Goal: Information Seeking & Learning: Check status

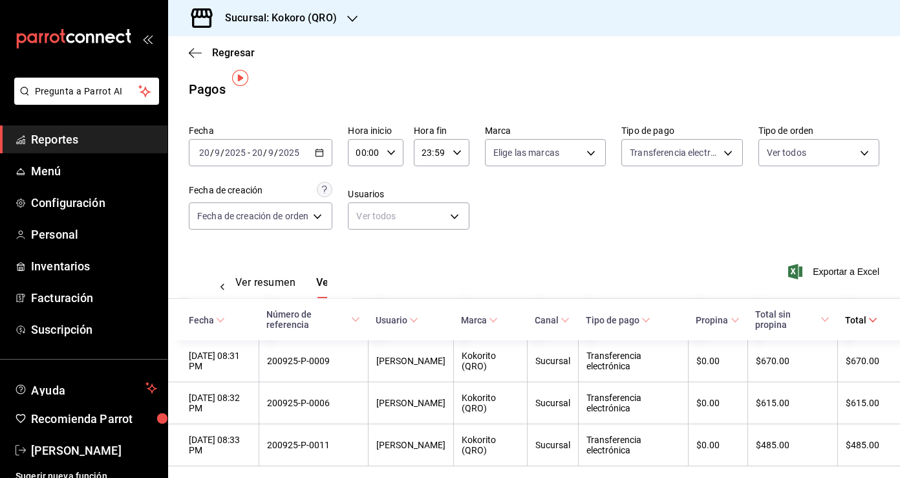
scroll to position [0, 38]
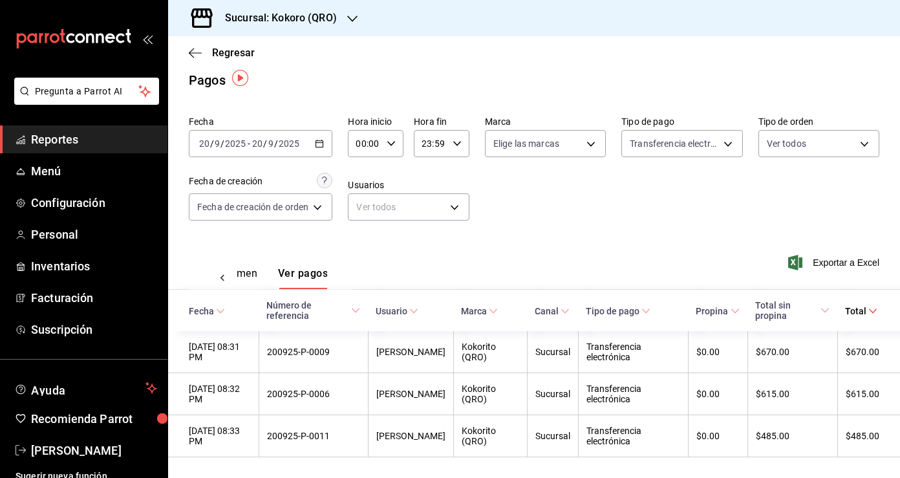
click at [205, 25] on icon at bounding box center [202, 18] width 26 height 26
click at [404, 63] on div at bounding box center [450, 239] width 900 height 478
click at [67, 141] on span "Reportes" at bounding box center [94, 139] width 126 height 17
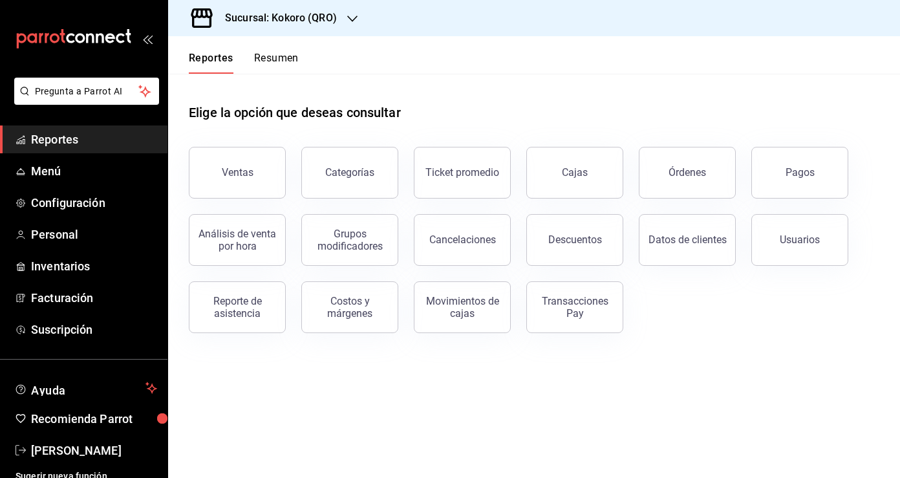
click at [273, 61] on button "Resumen" at bounding box center [276, 63] width 45 height 22
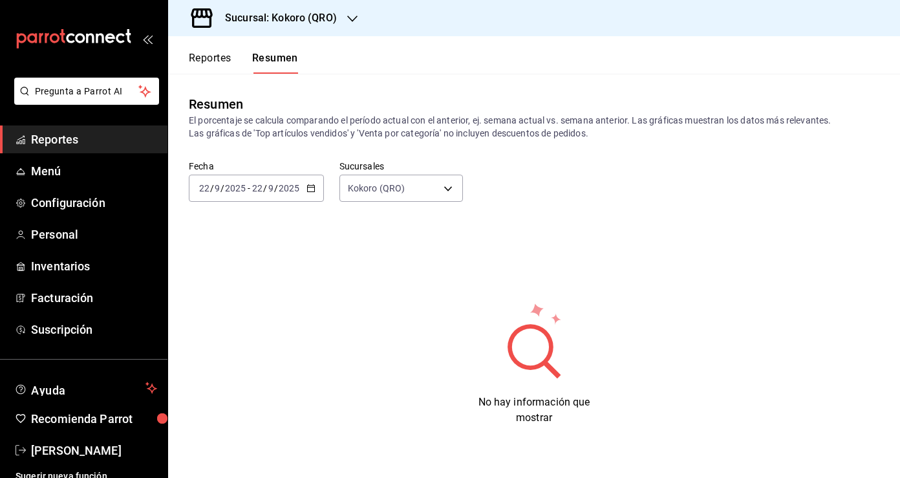
click at [309, 187] on \(Stroke\) "button" at bounding box center [310, 187] width 7 height 1
click at [252, 369] on span "Rango de fechas" at bounding box center [250, 373] width 100 height 14
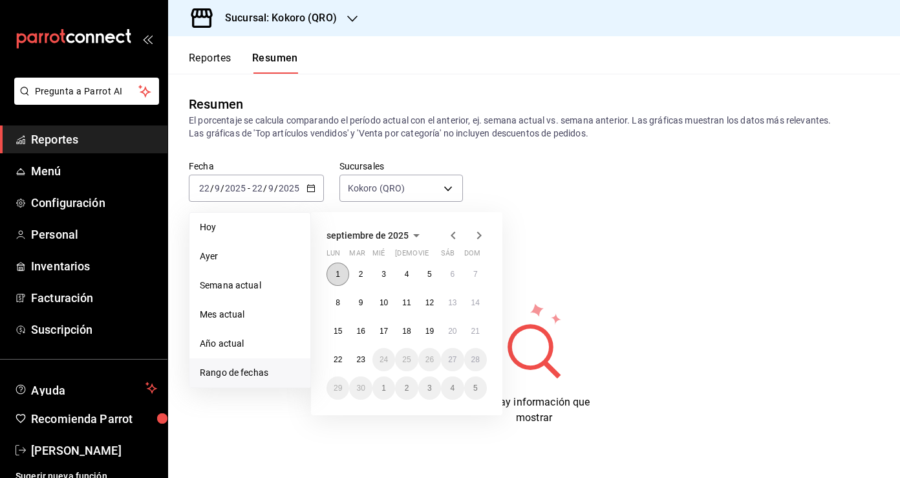
click at [341, 270] on button "1" at bounding box center [338, 274] width 23 height 23
click at [363, 356] on abbr "23" at bounding box center [360, 359] width 8 height 9
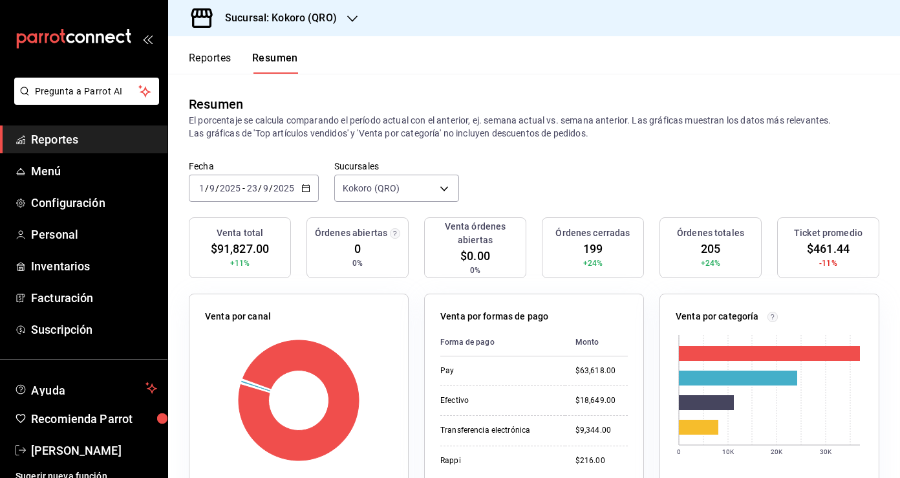
click at [303, 188] on icon "button" at bounding box center [305, 188] width 9 height 9
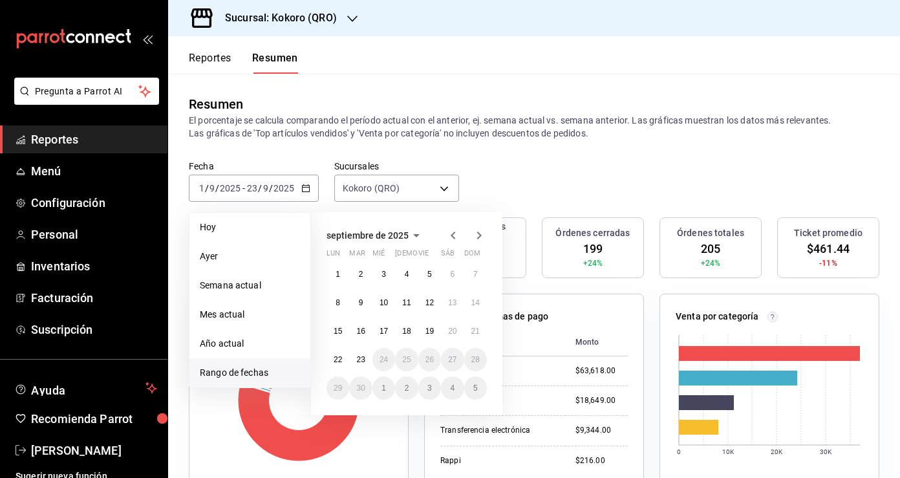
click at [453, 238] on icon "button" at bounding box center [454, 236] width 16 height 16
click at [427, 270] on abbr "1" at bounding box center [429, 274] width 5 height 9
click at [475, 391] on abbr "31" at bounding box center [475, 387] width 8 height 9
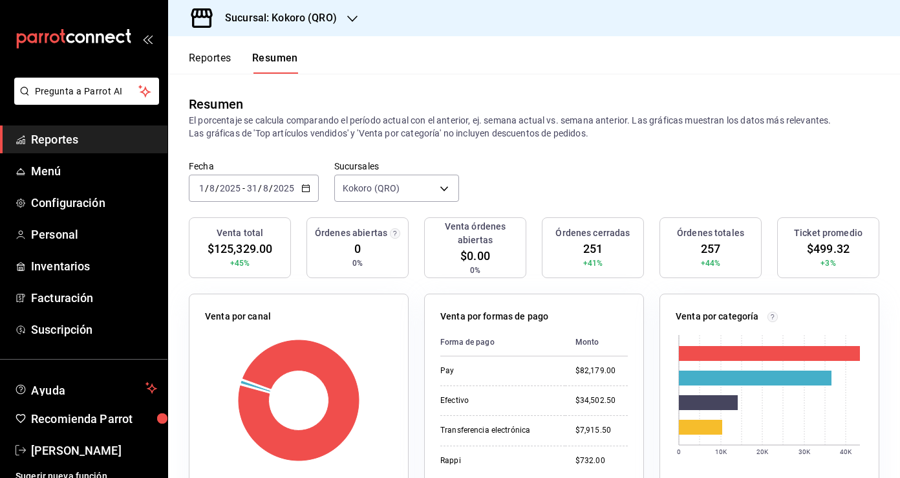
click at [306, 185] on \(Stroke\) "button" at bounding box center [306, 188] width 8 height 7
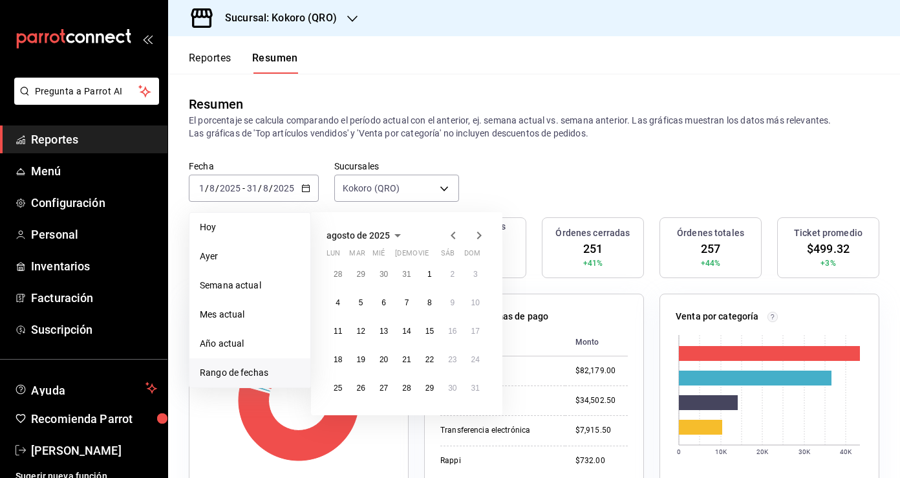
click at [456, 230] on icon "button" at bounding box center [454, 236] width 16 height 16
click at [364, 274] on button "1" at bounding box center [360, 279] width 23 height 23
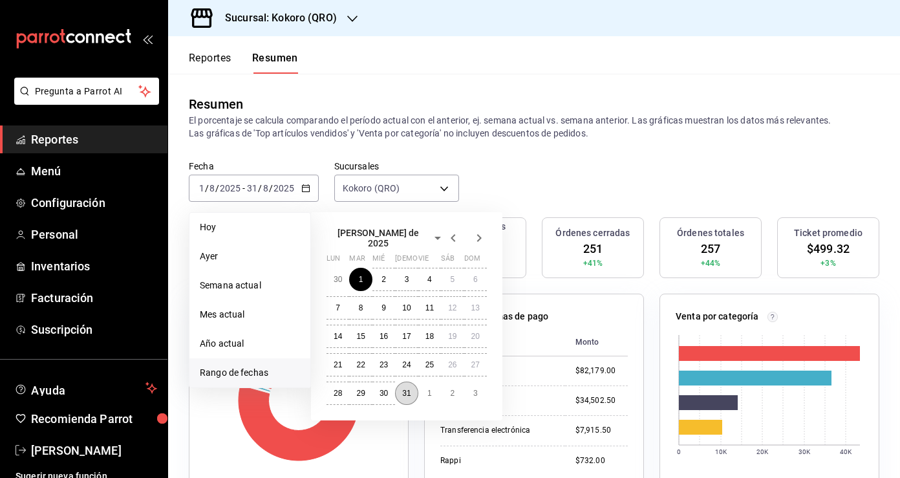
click at [404, 393] on button "31" at bounding box center [406, 393] width 23 height 23
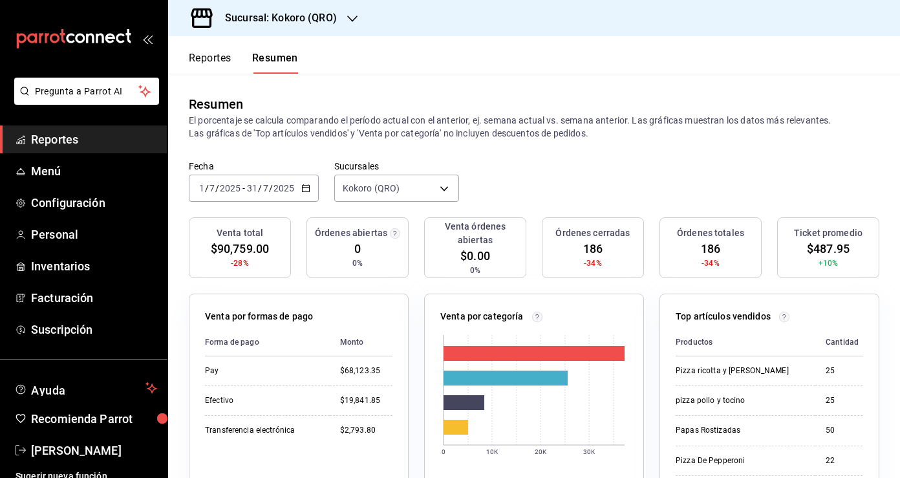
click at [302, 185] on \(Stroke\) "button" at bounding box center [306, 188] width 8 height 7
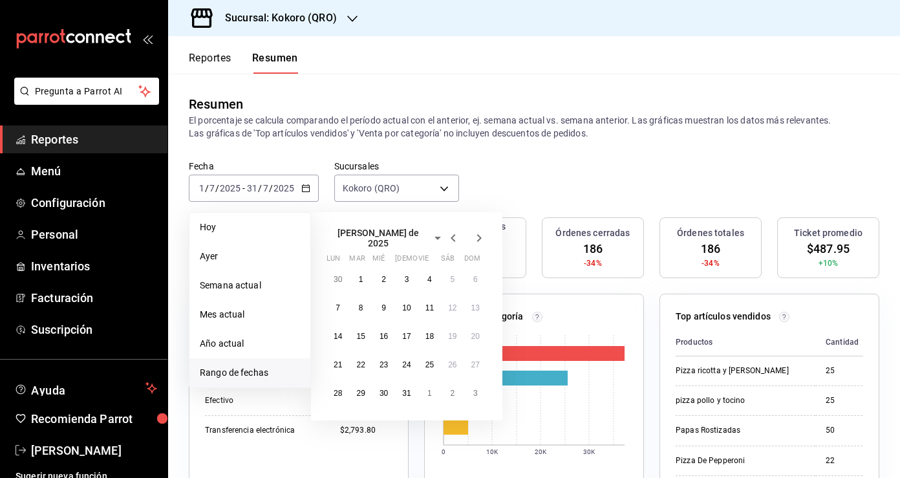
click at [457, 235] on icon "button" at bounding box center [454, 238] width 16 height 16
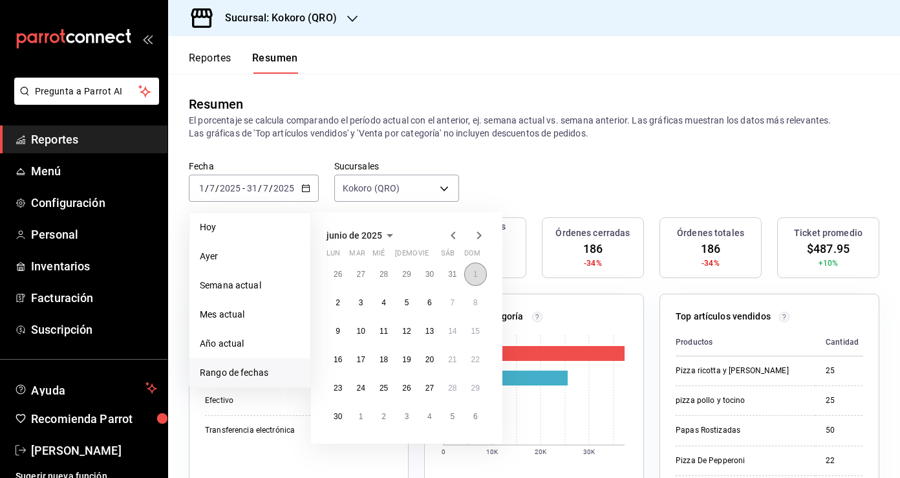
click at [480, 274] on button "1" at bounding box center [475, 274] width 23 height 23
click at [343, 418] on button "30" at bounding box center [338, 416] width 23 height 23
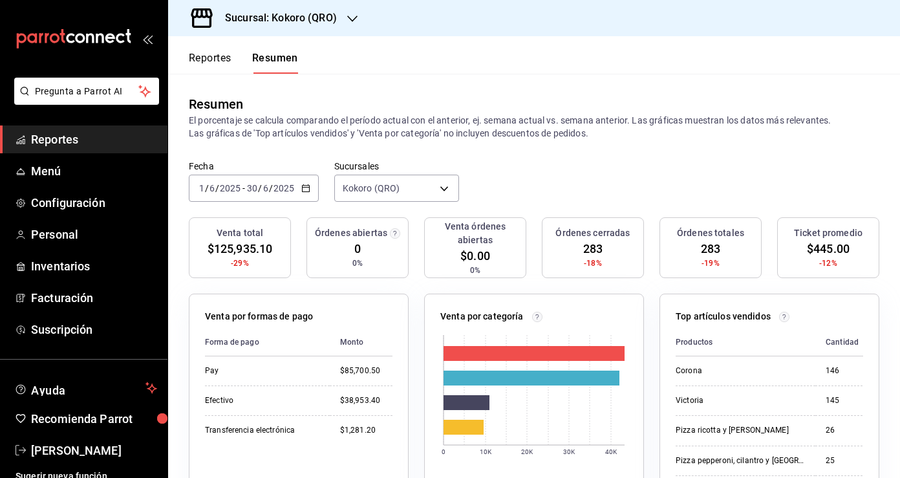
click at [303, 188] on icon "button" at bounding box center [305, 188] width 9 height 9
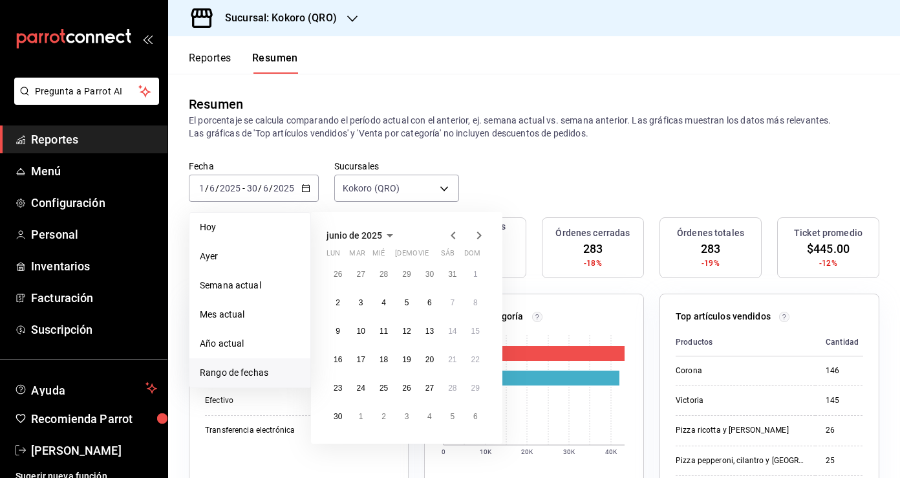
click at [450, 236] on icon "button" at bounding box center [454, 236] width 16 height 16
click at [405, 274] on abbr "1" at bounding box center [407, 274] width 5 height 9
click at [434, 384] on button "30" at bounding box center [429, 387] width 23 height 23
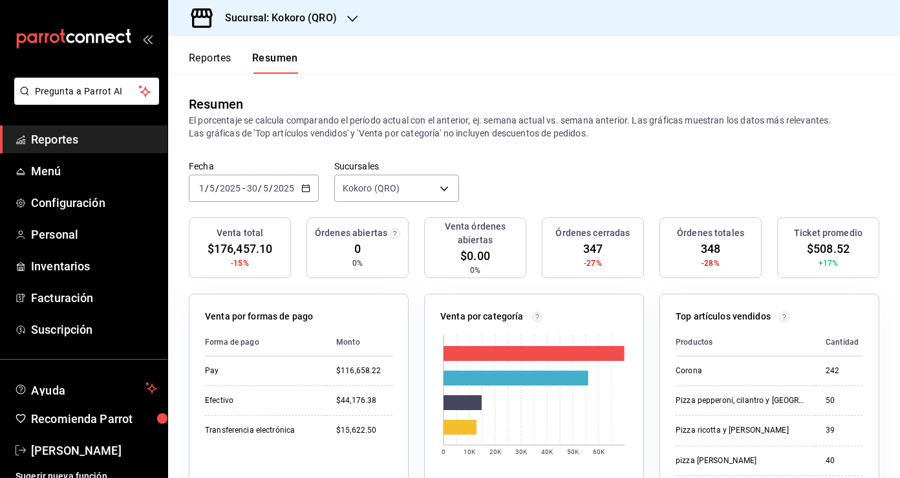
click at [310, 184] on div "[DATE] [DATE] - [DATE] [DATE]" at bounding box center [254, 188] width 130 height 27
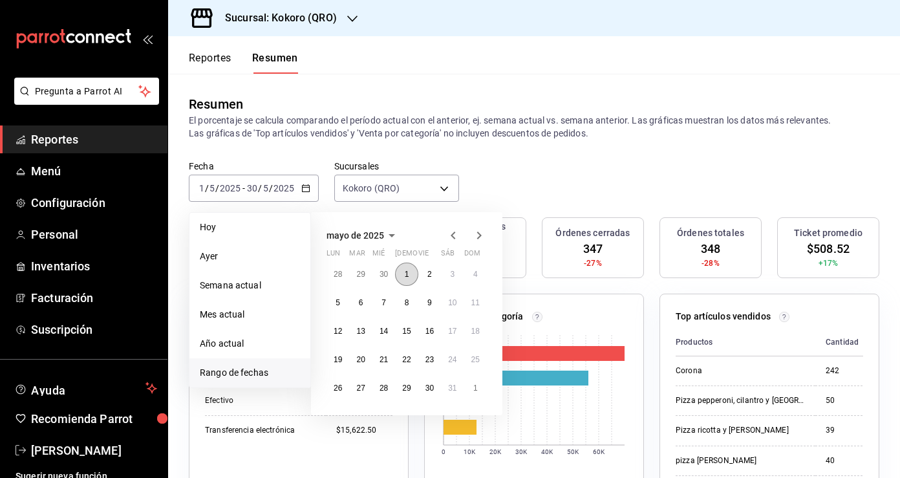
click at [407, 274] on abbr "1" at bounding box center [407, 274] width 5 height 9
click at [454, 388] on abbr "31" at bounding box center [452, 387] width 8 height 9
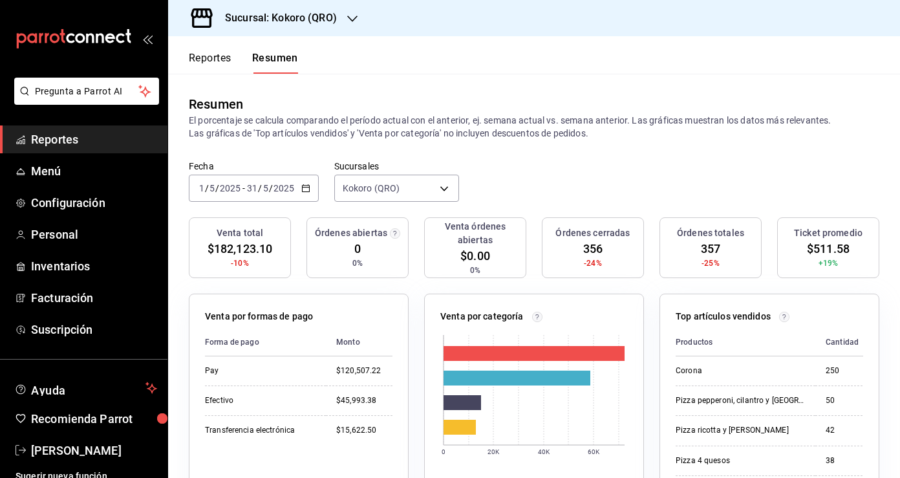
click at [303, 186] on icon "button" at bounding box center [305, 188] width 9 height 9
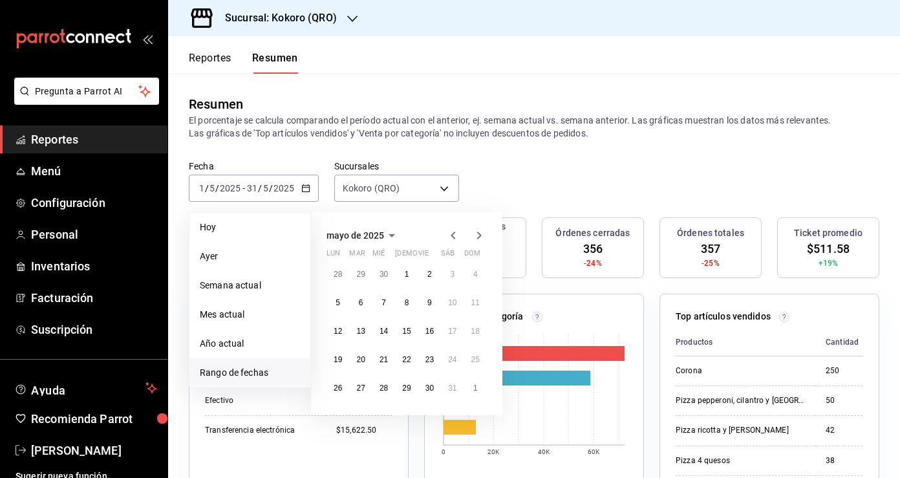
click at [455, 234] on icon "button" at bounding box center [454, 236] width 16 height 16
click at [354, 274] on button "1" at bounding box center [360, 274] width 23 height 23
click at [385, 385] on abbr "30" at bounding box center [384, 387] width 8 height 9
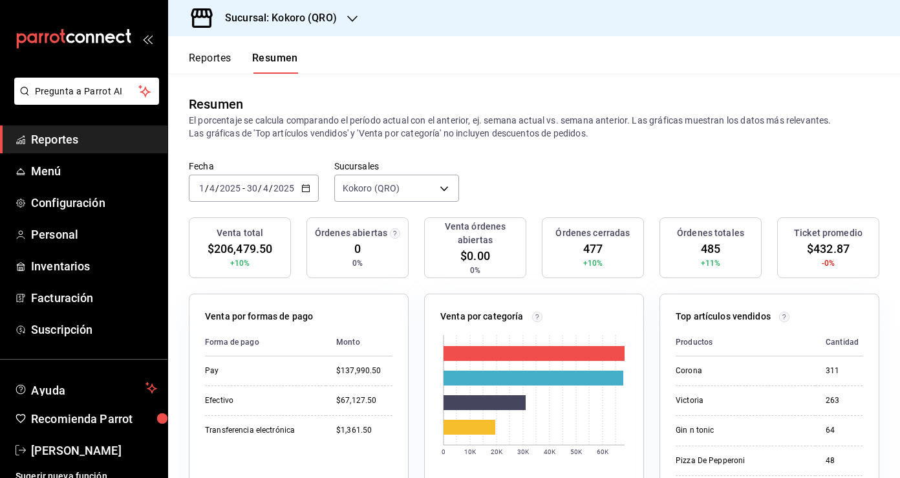
click at [307, 186] on icon "button" at bounding box center [305, 188] width 9 height 9
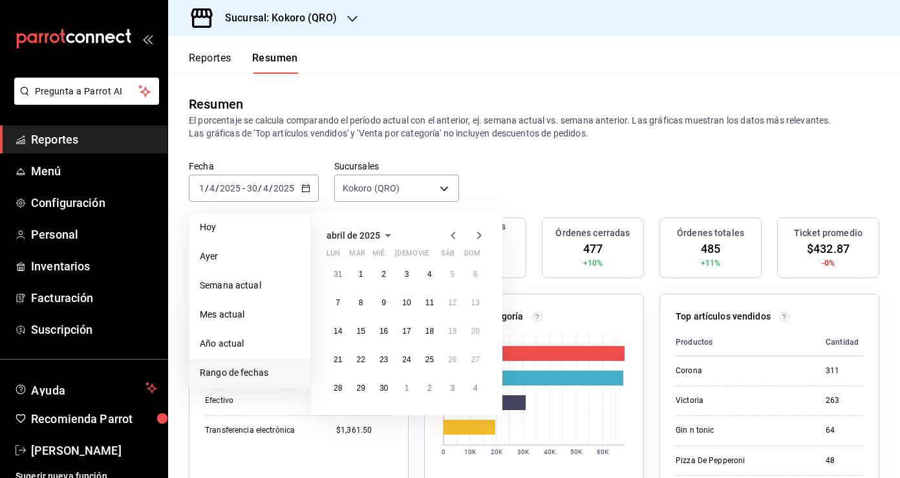
click at [453, 234] on icon "button" at bounding box center [453, 236] width 5 height 8
click at [457, 273] on button "1" at bounding box center [452, 274] width 23 height 23
click at [341, 414] on abbr "31" at bounding box center [338, 416] width 8 height 9
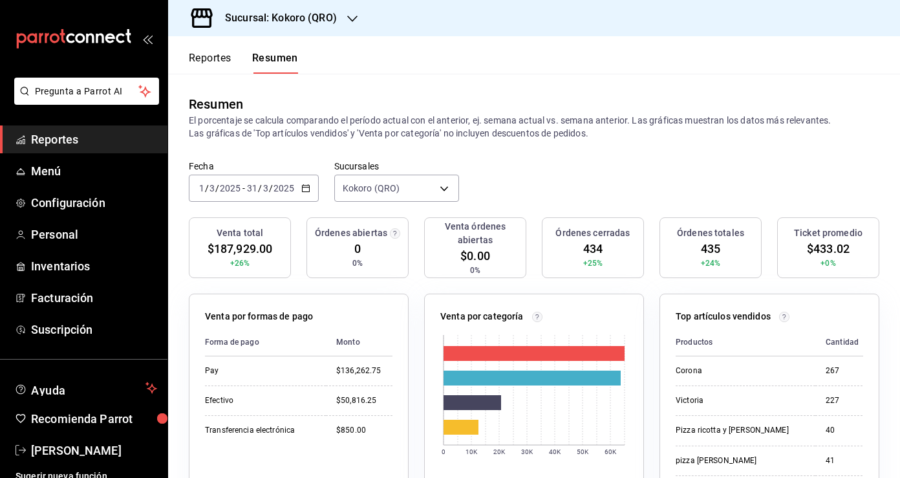
click at [307, 188] on icon "button" at bounding box center [305, 188] width 9 height 9
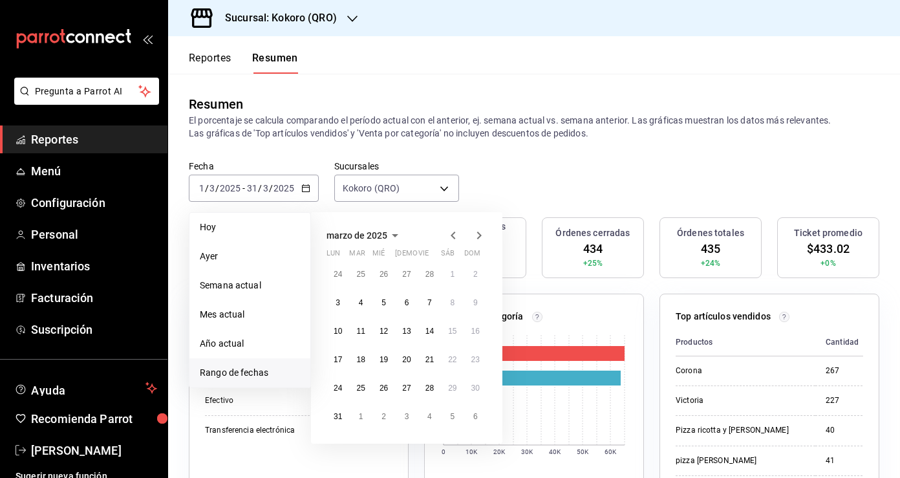
click at [456, 235] on icon "button" at bounding box center [454, 236] width 16 height 16
click at [454, 275] on abbr "1" at bounding box center [452, 274] width 5 height 9
click at [433, 387] on abbr "28" at bounding box center [430, 387] width 8 height 9
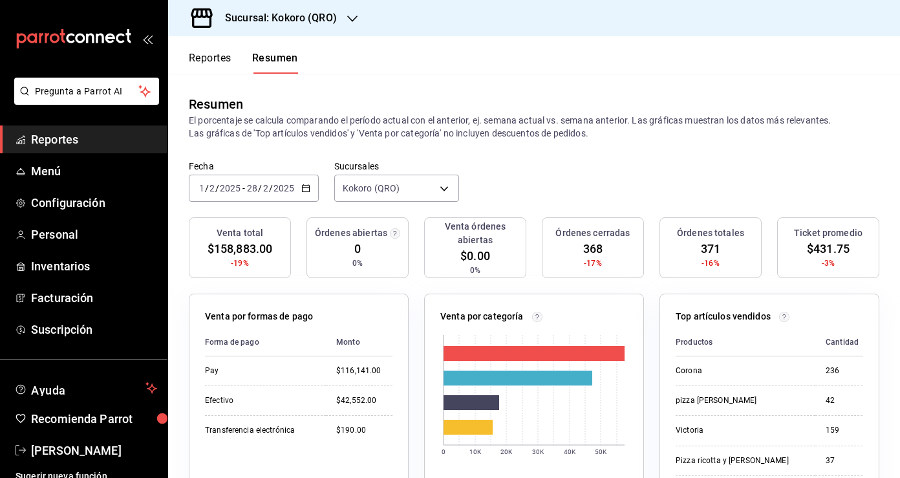
click at [304, 186] on icon "button" at bounding box center [305, 188] width 9 height 9
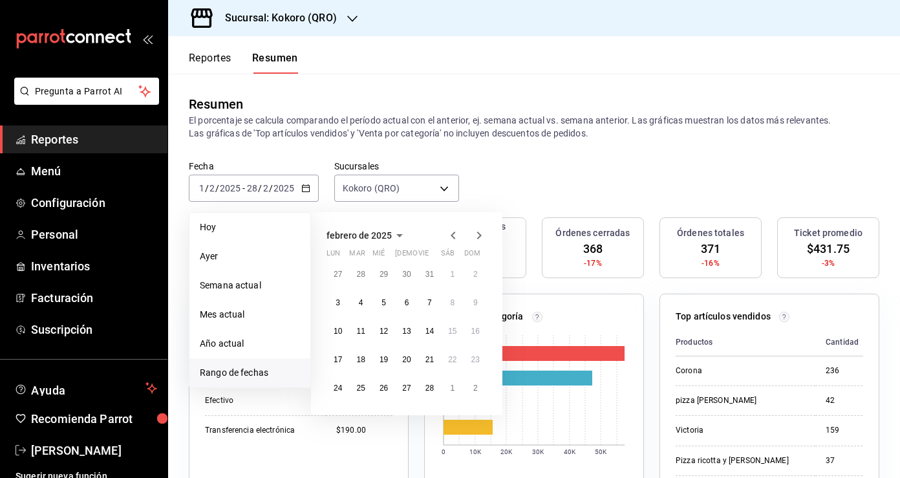
click at [457, 237] on icon "button" at bounding box center [454, 236] width 16 height 16
click at [376, 267] on button "1" at bounding box center [383, 274] width 23 height 23
click at [432, 390] on abbr "31" at bounding box center [430, 387] width 8 height 9
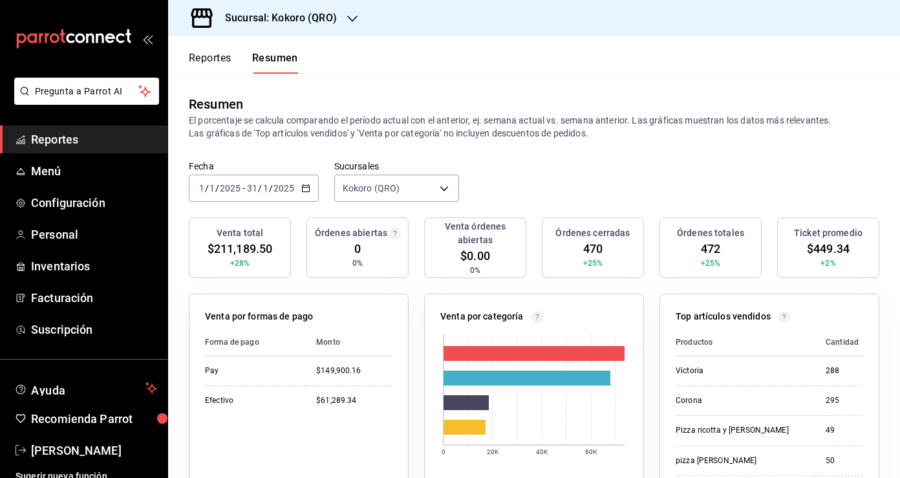
click at [306, 186] on icon "button" at bounding box center [305, 188] width 9 height 9
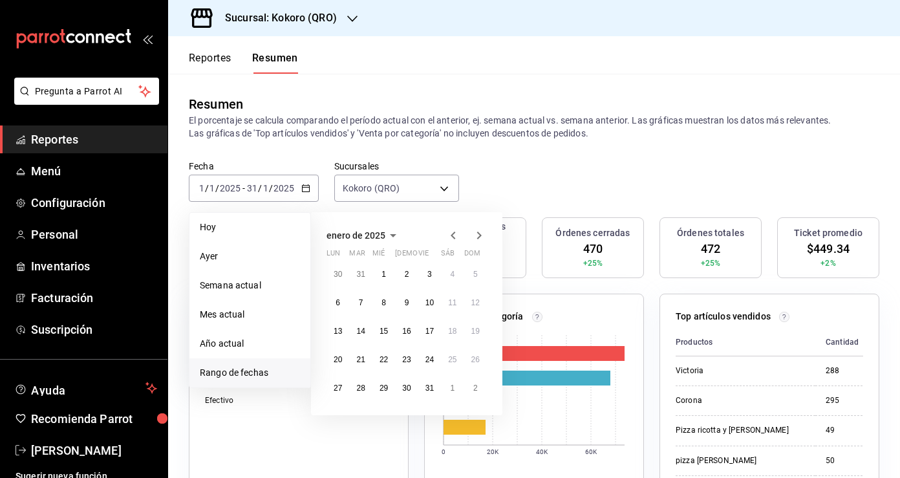
click at [458, 235] on icon "button" at bounding box center [454, 236] width 16 height 16
click at [477, 270] on abbr "1" at bounding box center [475, 274] width 5 height 9
click at [355, 416] on button "31" at bounding box center [360, 416] width 23 height 23
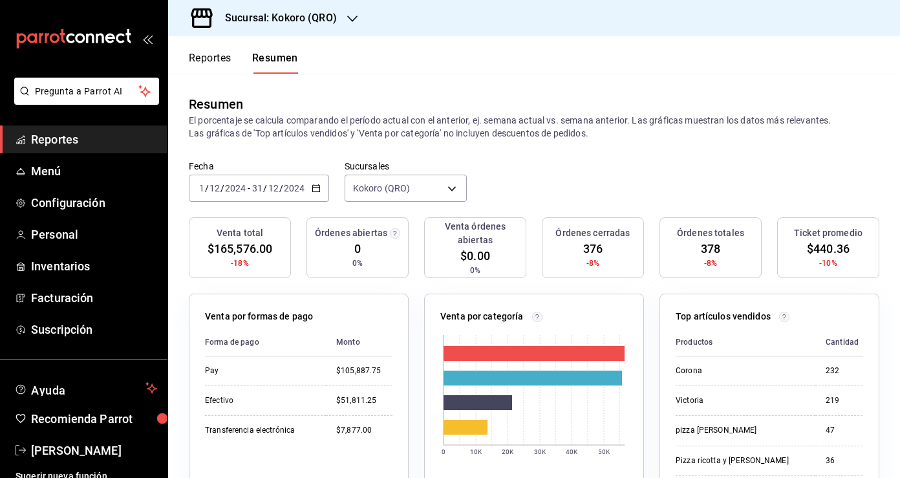
click at [315, 189] on icon "button" at bounding box center [316, 188] width 9 height 9
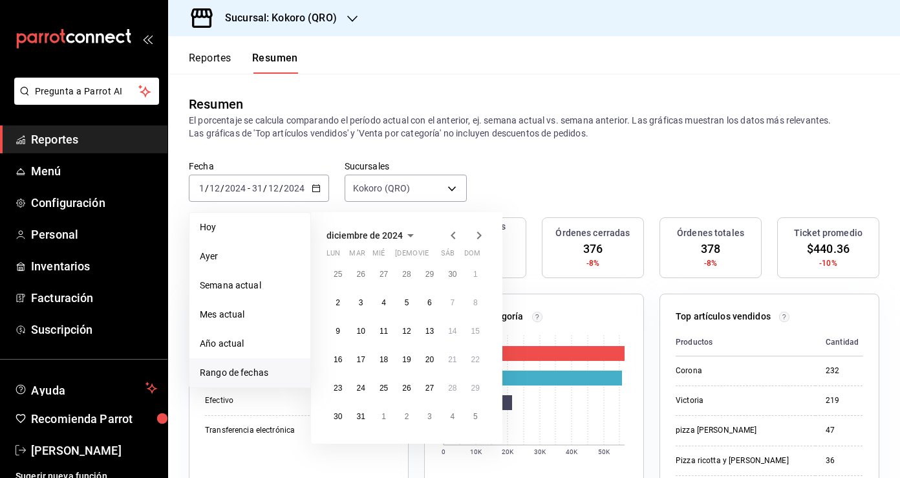
click at [451, 237] on icon "button" at bounding box center [454, 236] width 16 height 16
click at [436, 273] on button "1" at bounding box center [429, 274] width 23 height 23
click at [451, 389] on abbr "30" at bounding box center [452, 387] width 8 height 9
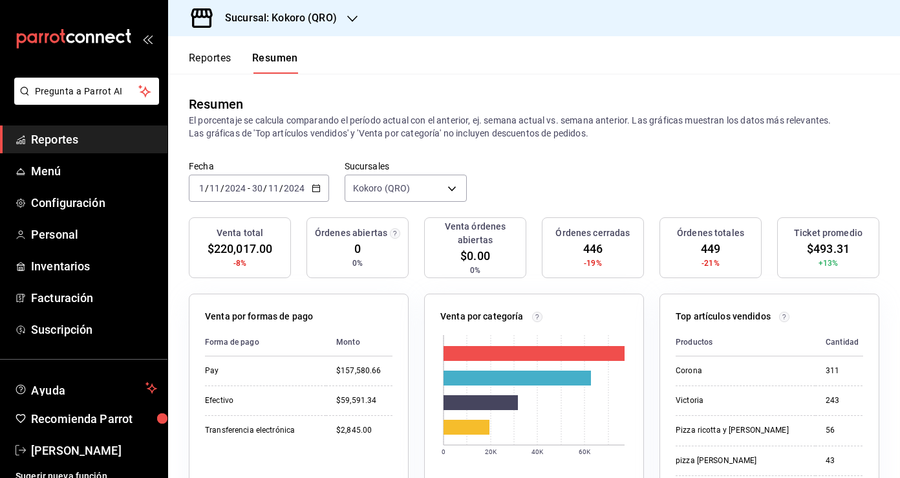
click at [319, 186] on icon "button" at bounding box center [316, 188] width 9 height 9
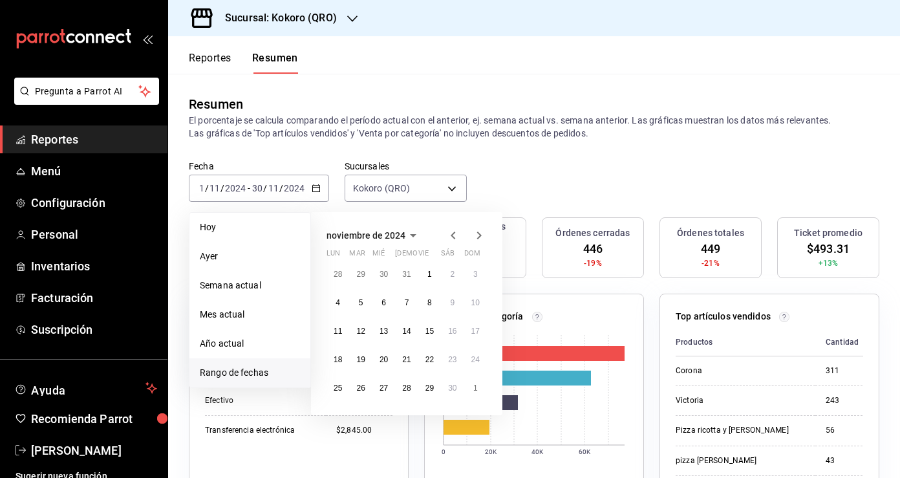
click at [457, 235] on icon "button" at bounding box center [454, 236] width 16 height 16
click at [359, 274] on abbr "1" at bounding box center [361, 274] width 5 height 9
click at [409, 385] on abbr "31" at bounding box center [406, 387] width 8 height 9
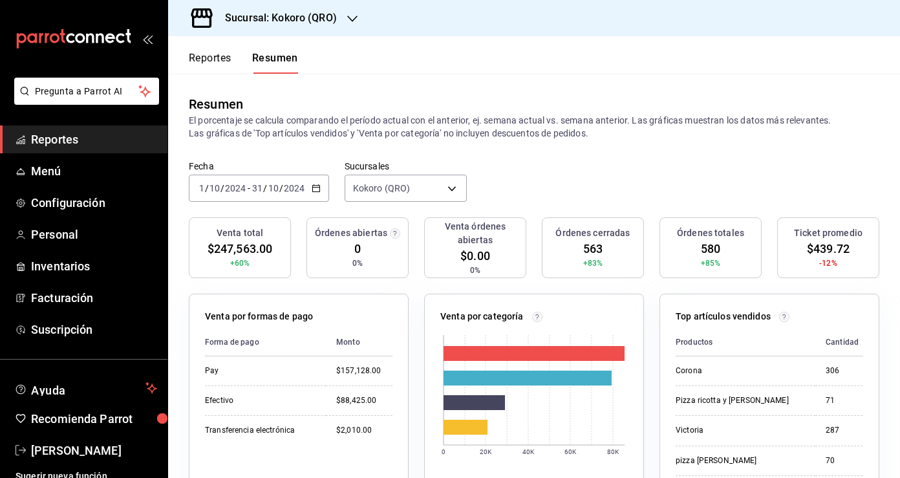
click at [316, 186] on icon "button" at bounding box center [316, 188] width 9 height 9
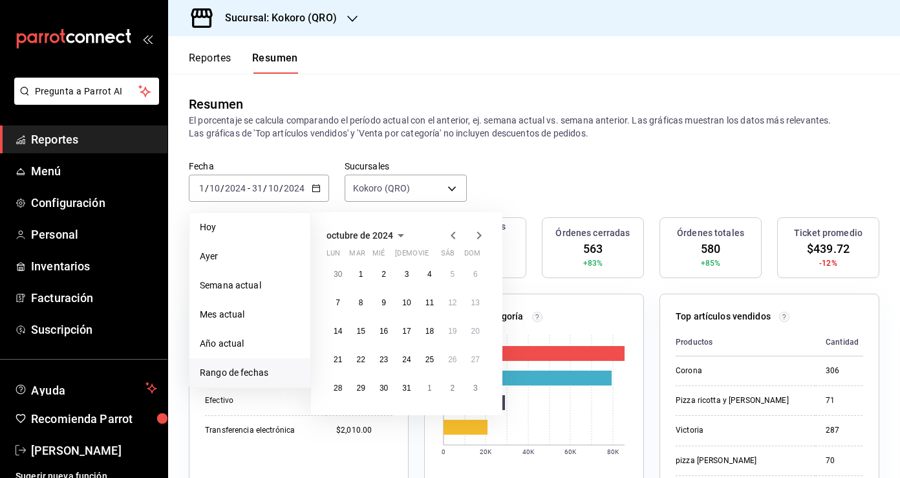
click at [453, 232] on icon "button" at bounding box center [454, 236] width 16 height 16
click at [478, 268] on button "1" at bounding box center [475, 274] width 23 height 23
click at [338, 414] on abbr "30" at bounding box center [338, 416] width 8 height 9
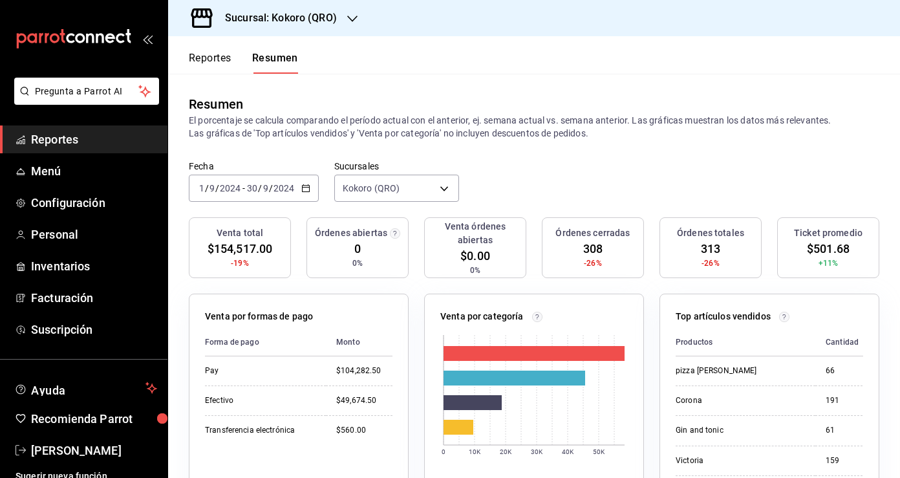
click at [307, 186] on icon "button" at bounding box center [305, 188] width 9 height 9
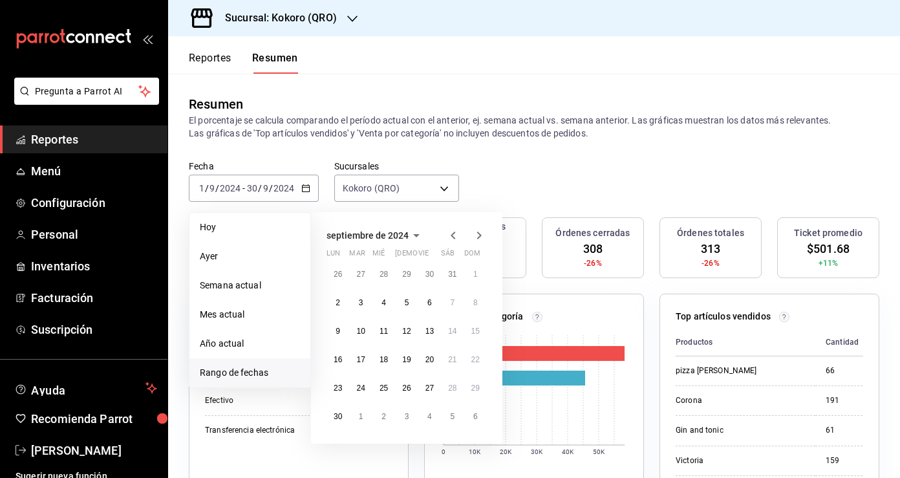
click at [451, 238] on icon "button" at bounding box center [454, 236] width 16 height 16
click at [408, 270] on abbr "1" at bounding box center [407, 274] width 5 height 9
click at [453, 392] on button "31" at bounding box center [452, 387] width 23 height 23
